Goal: Information Seeking & Learning: Understand process/instructions

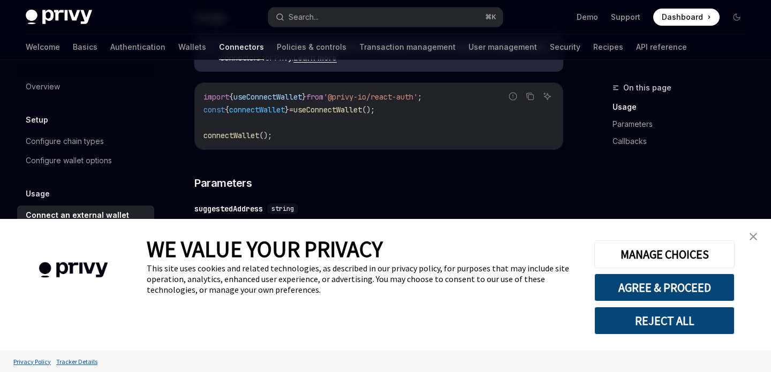
scroll to position [319, 0]
click at [757, 239] on img "close banner" at bounding box center [753, 236] width 7 height 7
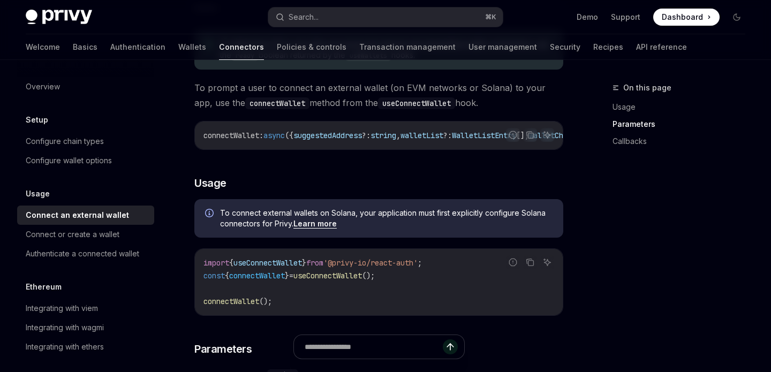
scroll to position [0, 0]
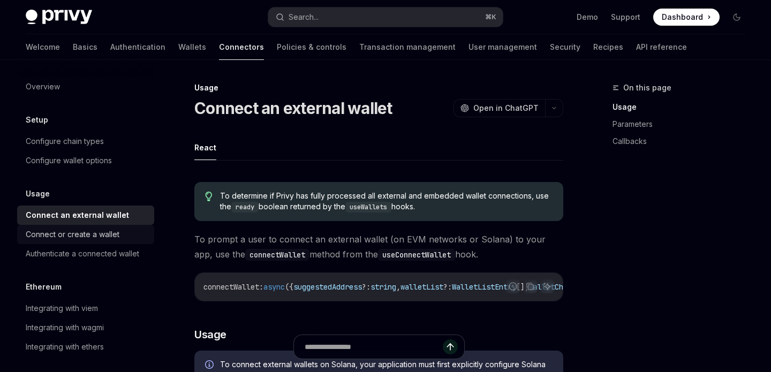
click at [100, 231] on div "Connect or create a wallet" at bounding box center [73, 234] width 94 height 13
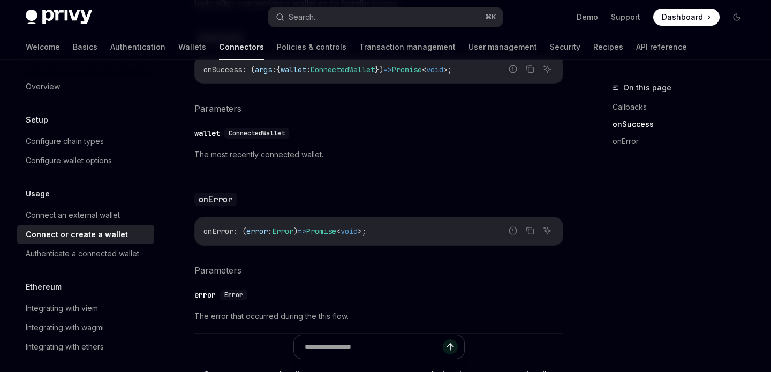
scroll to position [575, 0]
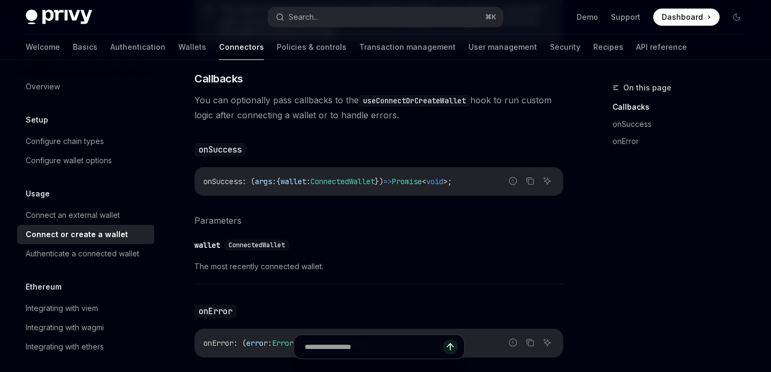
type textarea "*"
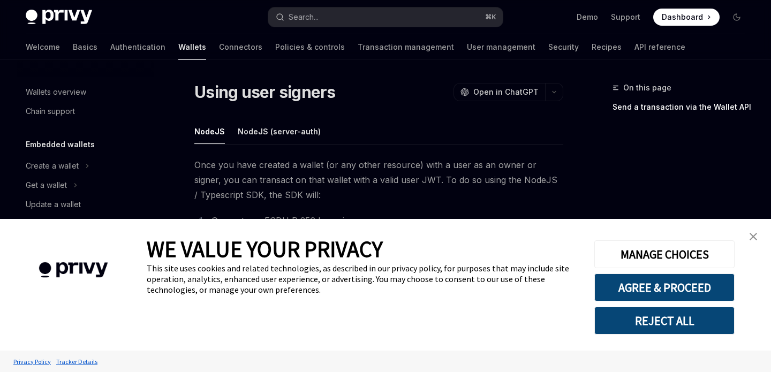
click at [754, 238] on img "close banner" at bounding box center [753, 236] width 7 height 7
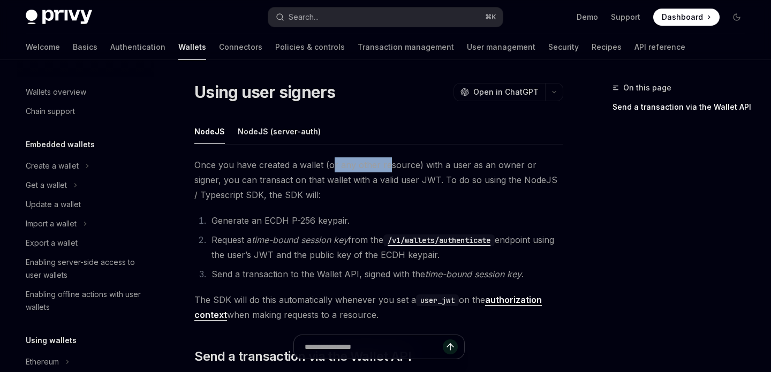
drag, startPoint x: 386, startPoint y: 169, endPoint x: 333, endPoint y: 169, distance: 53.5
click at [333, 169] on span "Once you have created a wallet (or any other resource) with a user as an owner …" at bounding box center [378, 179] width 369 height 45
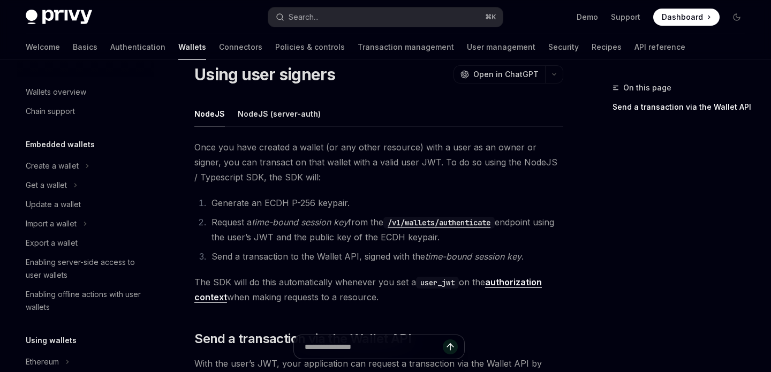
click at [338, 167] on span "Once you have created a wallet (or any other resource) with a user as an owner …" at bounding box center [378, 162] width 369 height 45
click at [345, 167] on span "Once you have created a wallet (or any other resource) with a user as an owner …" at bounding box center [378, 162] width 369 height 45
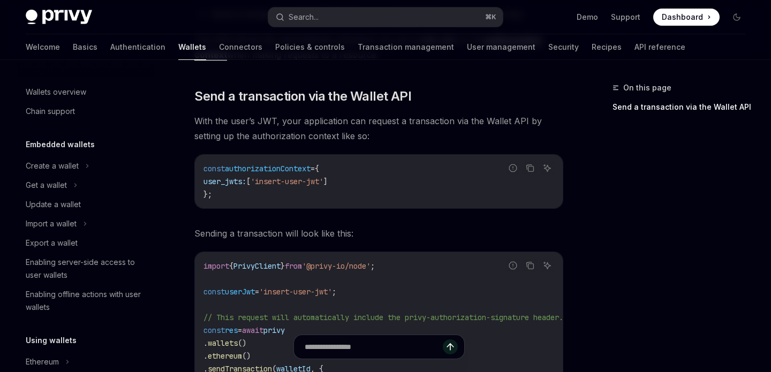
scroll to position [419, 0]
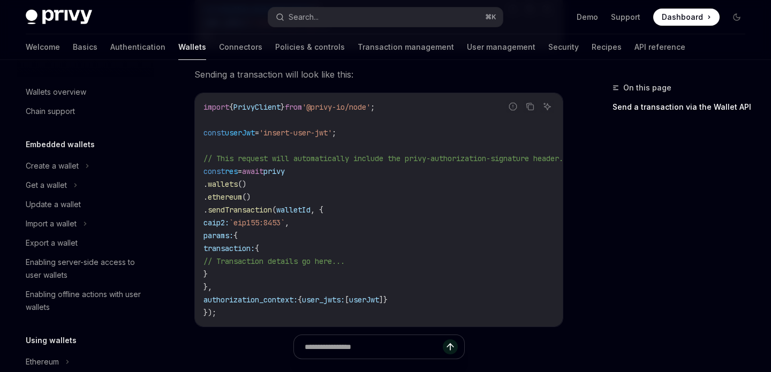
click at [385, 192] on code "import { PrivyClient } from '@privy-io/node' ; const userJwt = 'insert-user-jwt…" at bounding box center [396, 210] width 386 height 218
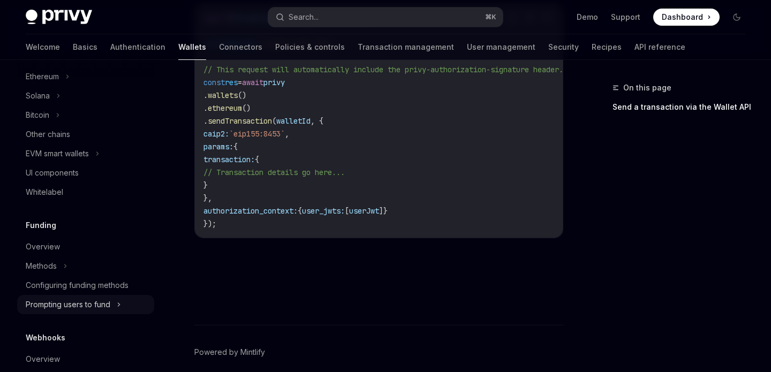
scroll to position [208, 0]
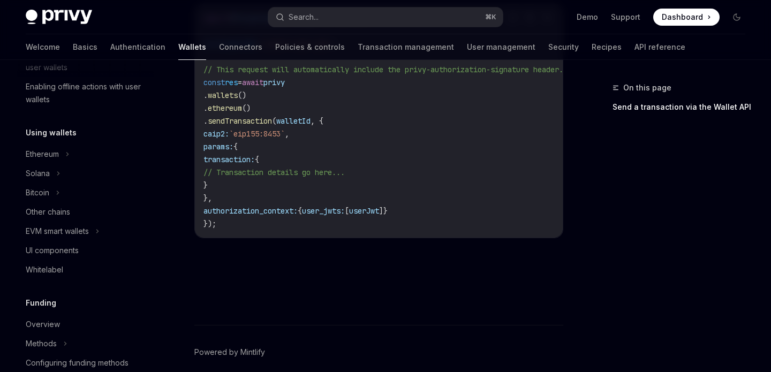
click at [255, 156] on span "transaction:" at bounding box center [228, 160] width 51 height 10
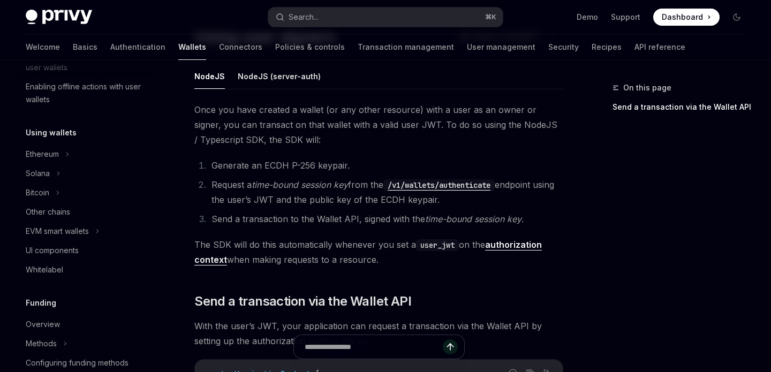
scroll to position [0, 0]
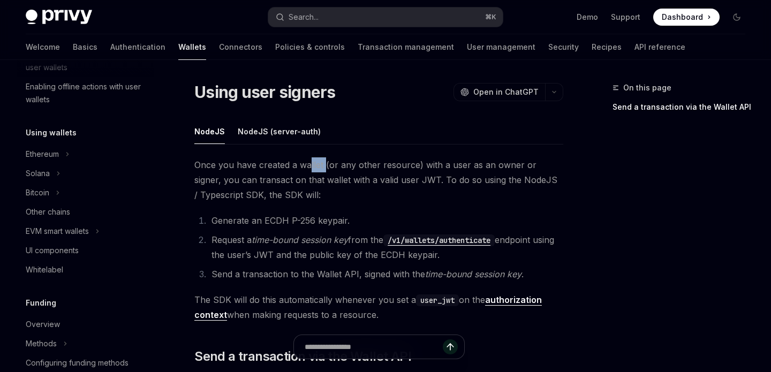
drag, startPoint x: 307, startPoint y: 167, endPoint x: 323, endPoint y: 167, distance: 16.1
click at [323, 167] on span "Once you have created a wallet (or any other resource) with a user as an owner …" at bounding box center [378, 179] width 369 height 45
click at [371, 167] on span "Once you have created a wallet (or any other resource) with a user as an owner …" at bounding box center [378, 179] width 369 height 45
click at [426, 164] on span "Once you have created a wallet (or any other resource) with a user as an owner …" at bounding box center [378, 179] width 369 height 45
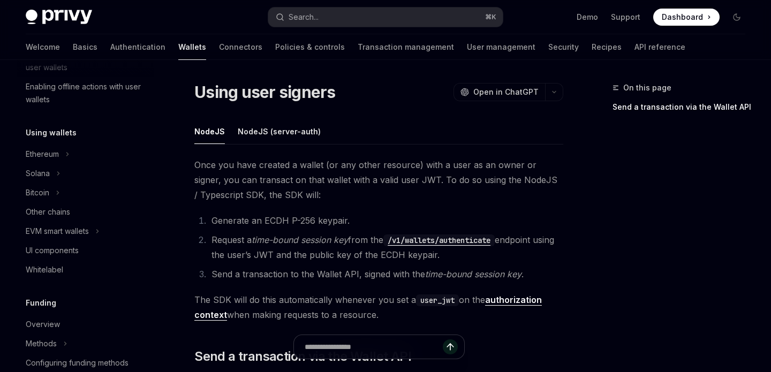
click at [449, 182] on span "Once you have created a wallet (or any other resource) with a user as an owner …" at bounding box center [378, 179] width 369 height 45
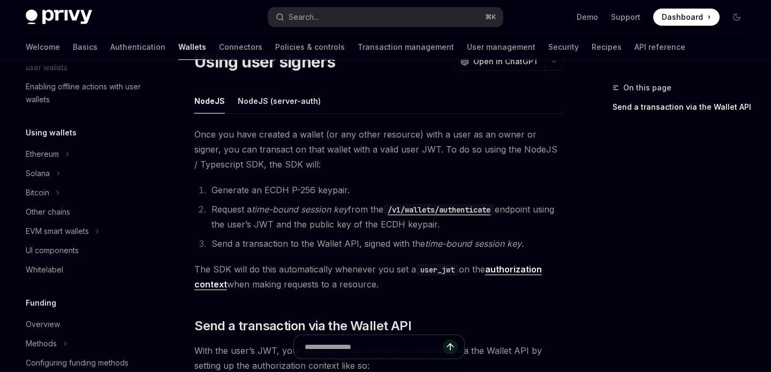
scroll to position [32, 0]
click at [354, 182] on li "Generate an ECDH P-256 keypair." at bounding box center [385, 189] width 355 height 15
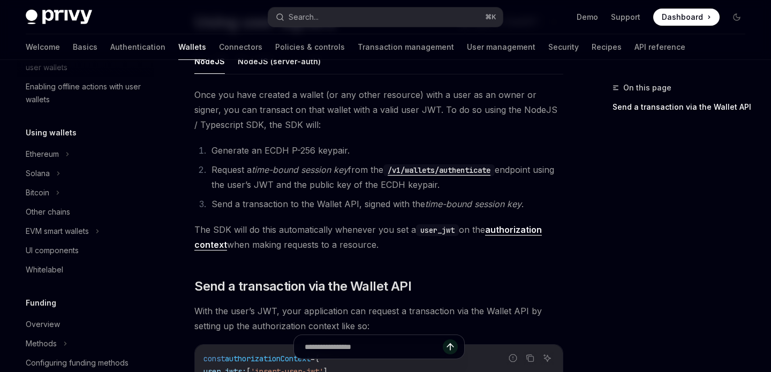
scroll to position [72, 0]
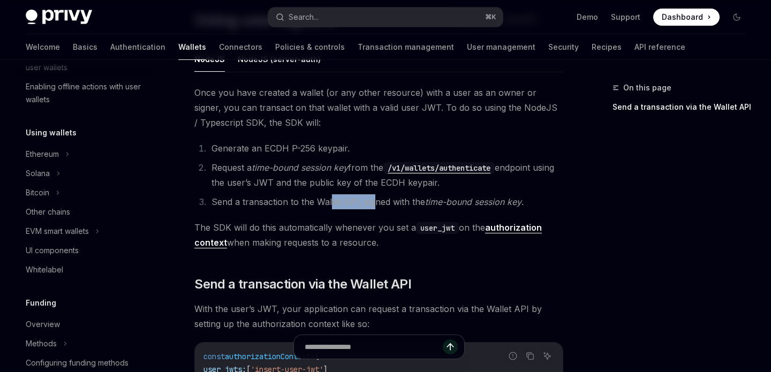
drag, startPoint x: 329, startPoint y: 200, endPoint x: 375, endPoint y: 200, distance: 46.0
click at [375, 200] on li "Send a transaction to the Wallet API, signed with the time-bound session key ." at bounding box center [385, 201] width 355 height 15
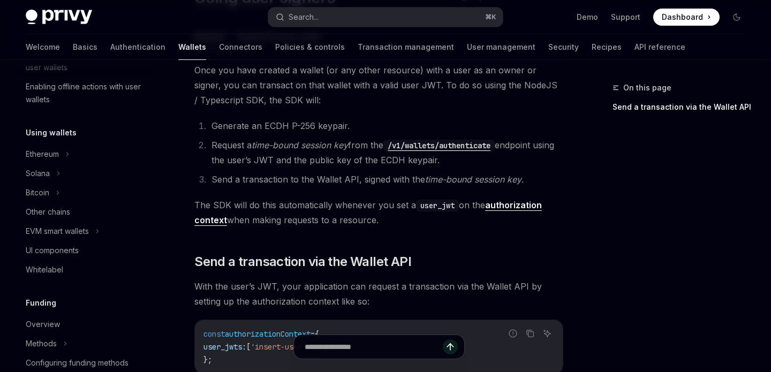
scroll to position [101, 0]
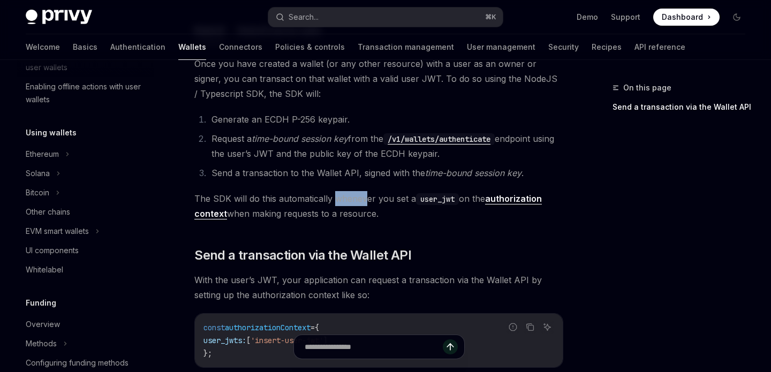
drag, startPoint x: 367, startPoint y: 199, endPoint x: 334, endPoint y: 199, distance: 33.7
click at [334, 199] on span "The SDK will do this automatically whenever you set a user_jwt on the authoriza…" at bounding box center [378, 206] width 369 height 30
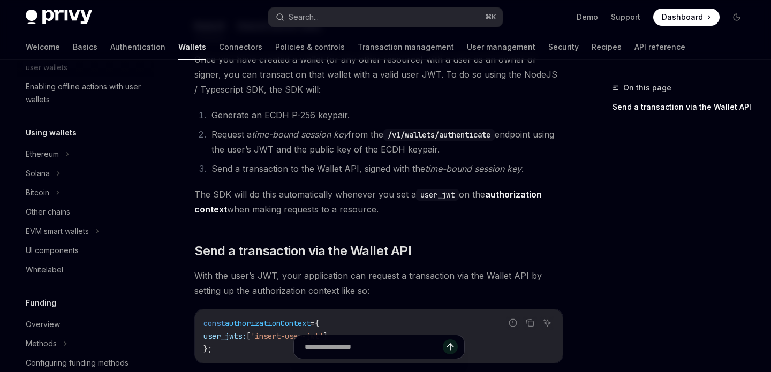
click at [437, 222] on div "Once you have created a wallet (or any other resource) with a user as an owner …" at bounding box center [378, 355] width 369 height 606
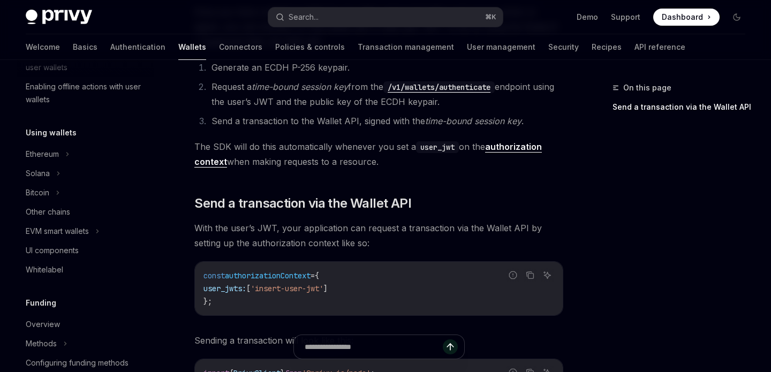
scroll to position [200, 0]
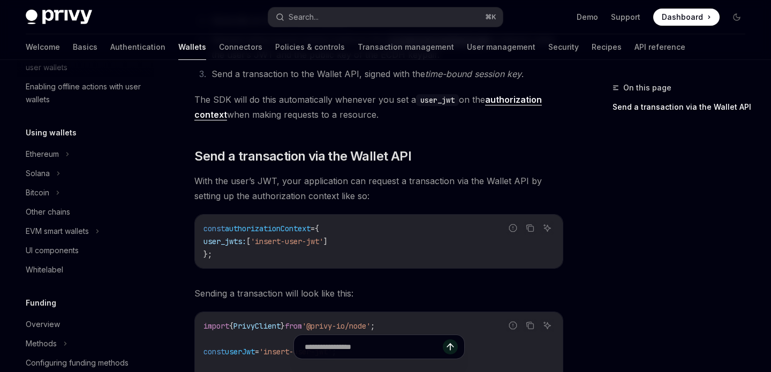
click at [414, 187] on span "With the user’s JWT, your application can request a transaction via the Wallet …" at bounding box center [378, 188] width 369 height 30
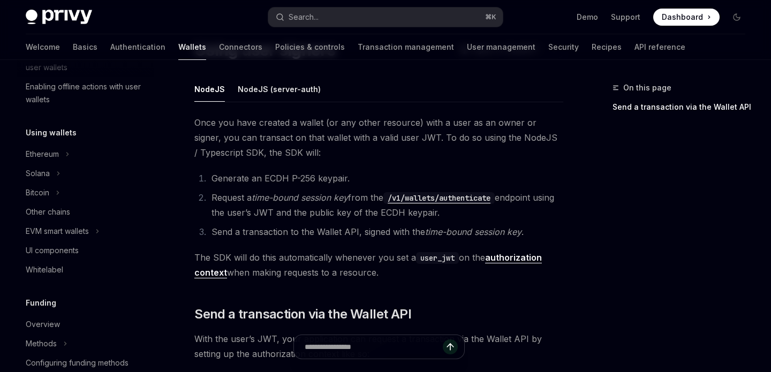
scroll to position [46, 0]
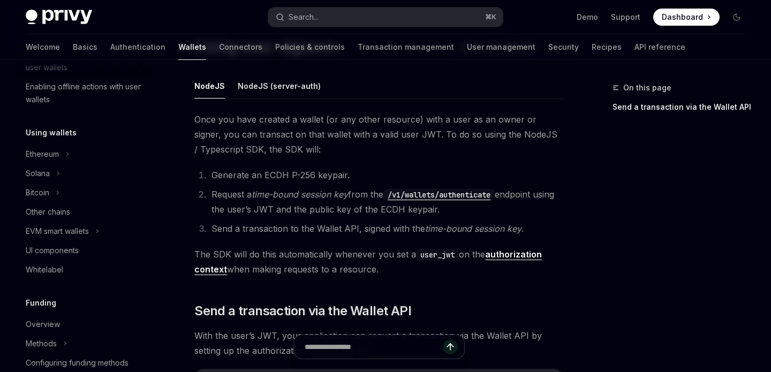
click at [349, 168] on li "Generate an ECDH P-256 keypair." at bounding box center [385, 175] width 355 height 15
click at [373, 15] on button "Search... ⌘ K" at bounding box center [385, 16] width 234 height 19
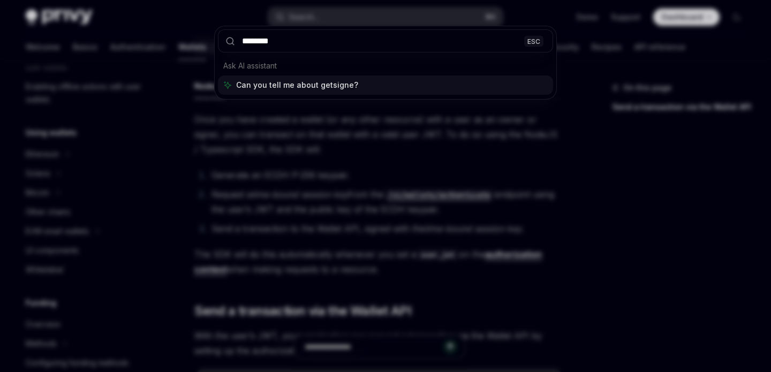
type input "*********"
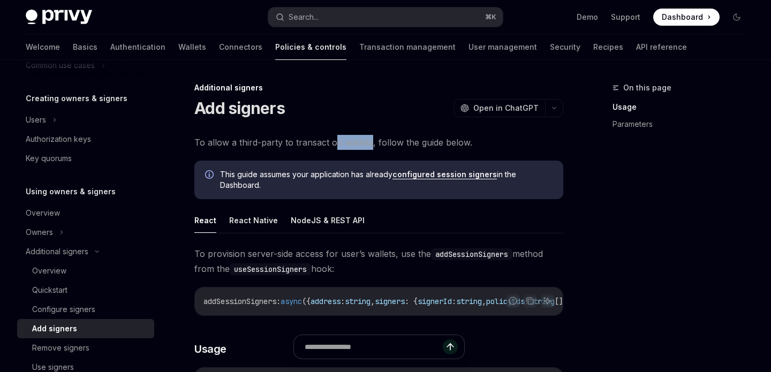
drag, startPoint x: 371, startPoint y: 147, endPoint x: 333, endPoint y: 147, distance: 37.5
click at [333, 147] on span "To allow a third-party to transact on wallets, follow the guide below." at bounding box center [378, 142] width 369 height 15
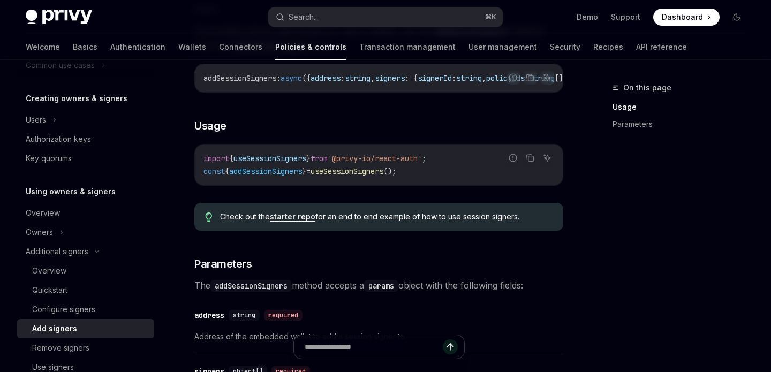
scroll to position [85, 0]
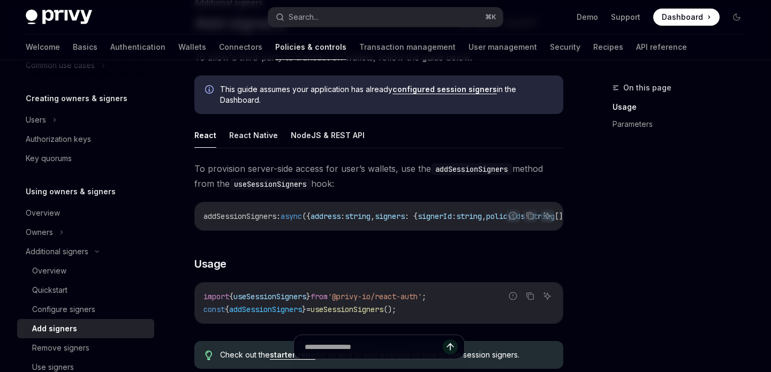
click at [432, 178] on span "To provision server-side access for user’s wallets, use the addSessionSigners m…" at bounding box center [378, 176] width 369 height 30
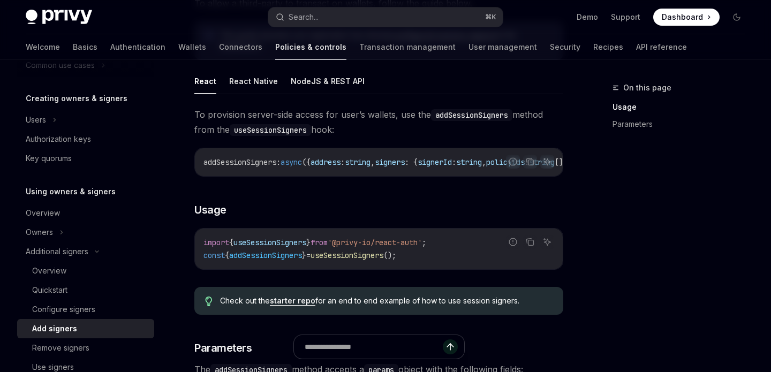
scroll to position [174, 0]
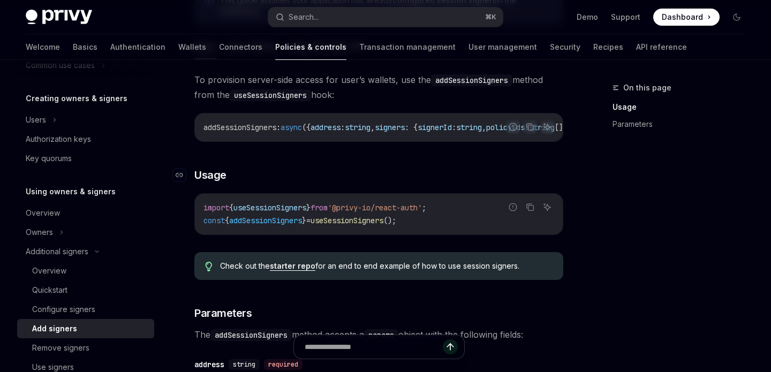
click at [435, 183] on h3 "​ Usage" at bounding box center [378, 175] width 369 height 15
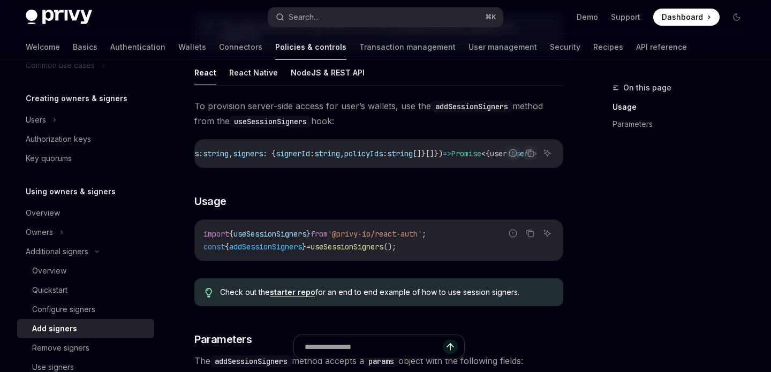
scroll to position [77, 0]
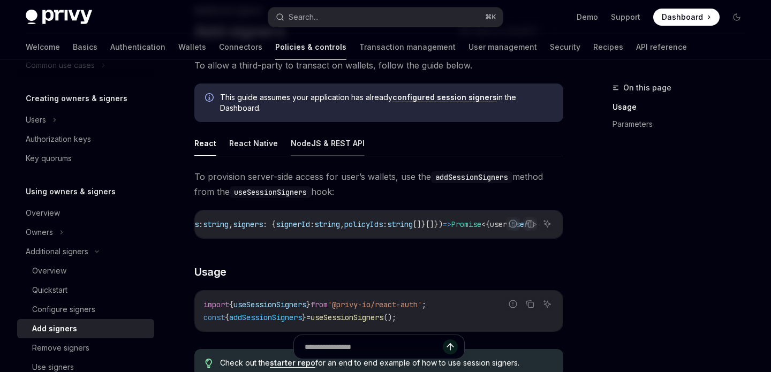
click at [314, 146] on button "NodeJS & REST API" at bounding box center [328, 143] width 74 height 25
type textarea "*"
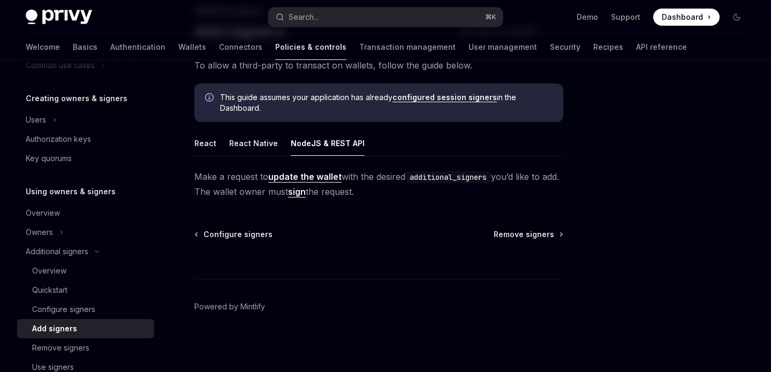
click at [390, 237] on div "Configure signers Remove signers" at bounding box center [378, 234] width 369 height 11
